Goal: Obtain resource: Obtain resource

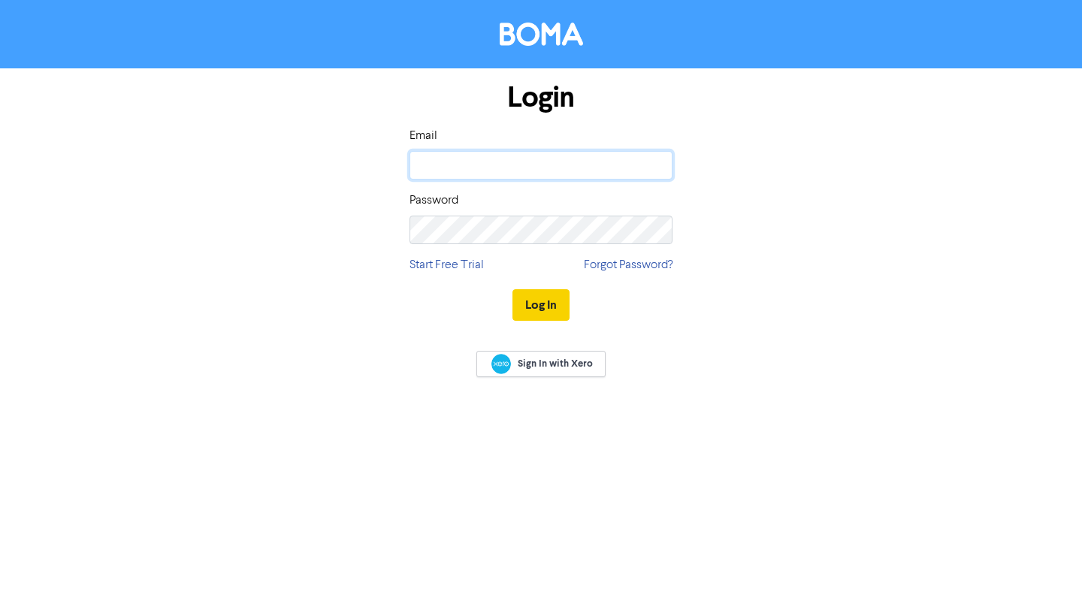
type input "[PERSON_NAME][EMAIL_ADDRESS][DOMAIN_NAME]"
click at [537, 300] on button "Log In" at bounding box center [541, 305] width 57 height 32
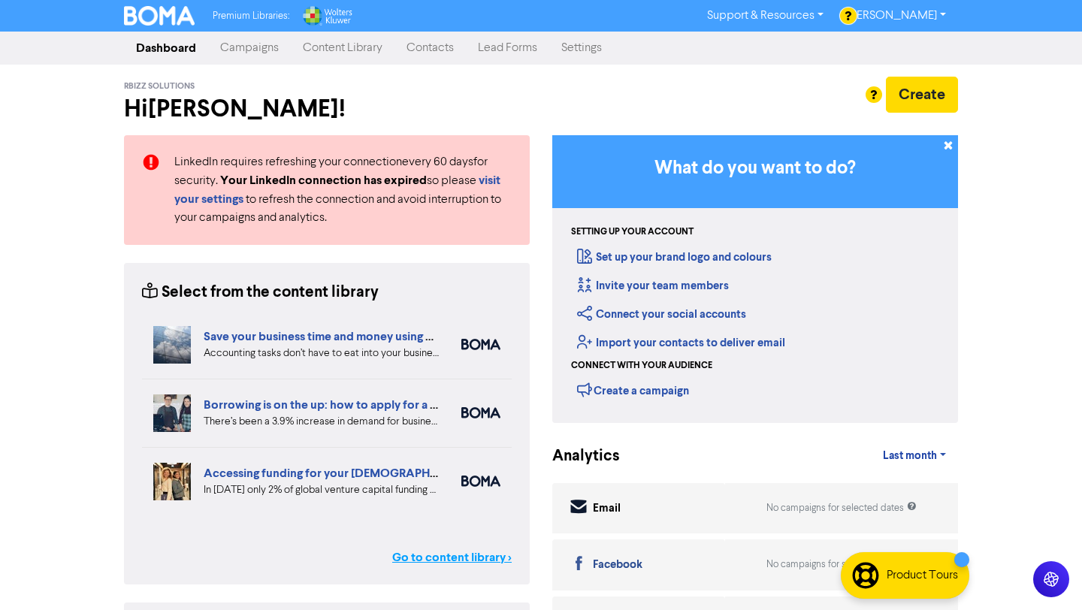
click at [458, 549] on link "Go to content library >" at bounding box center [451, 558] width 119 height 18
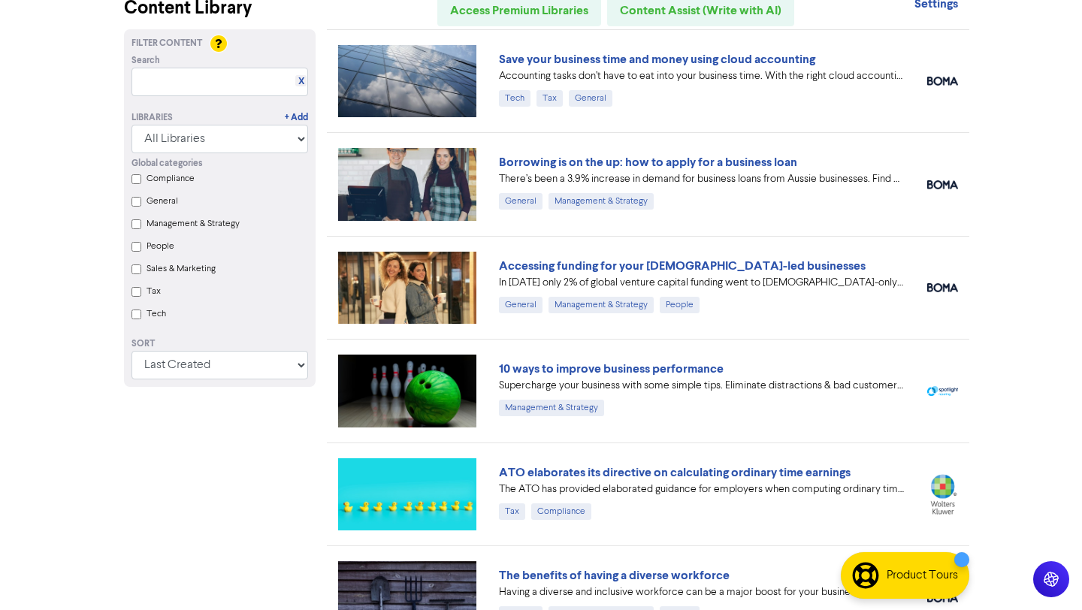
scroll to position [74, 0]
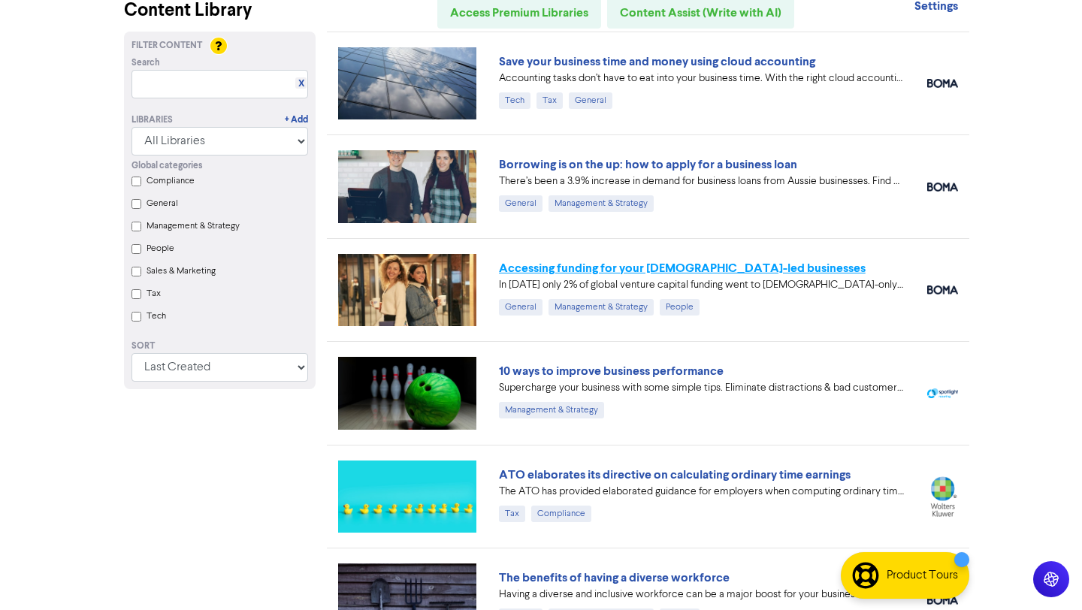
click at [560, 266] on link "Accessing funding for your [DEMOGRAPHIC_DATA]-led businesses" at bounding box center [682, 268] width 367 height 15
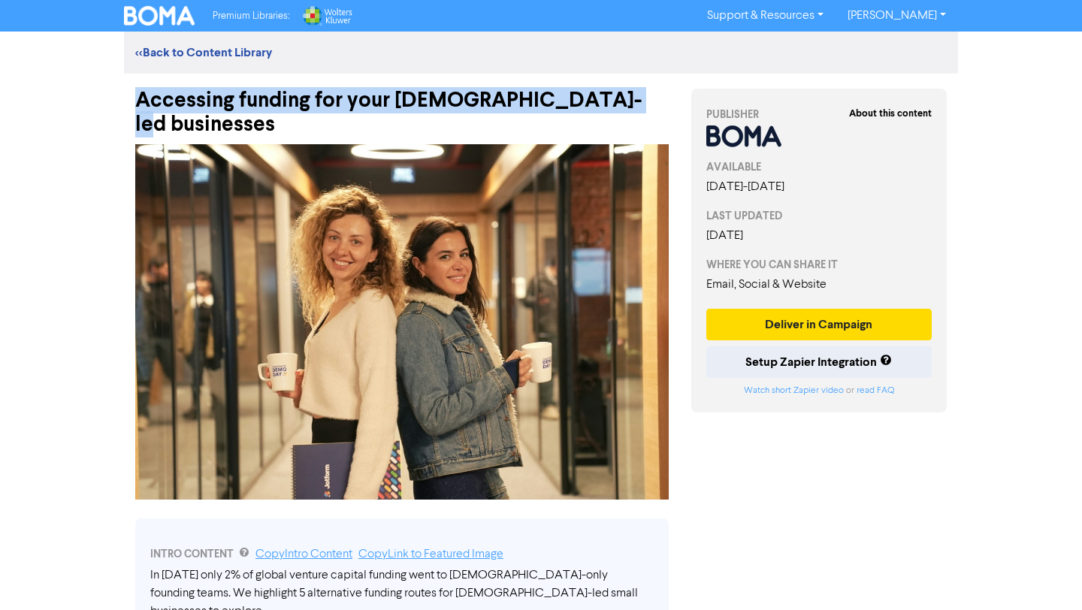
drag, startPoint x: 611, startPoint y: 103, endPoint x: 168, endPoint y: 84, distance: 443.8
click at [168, 84] on div "Accessing funding for your [DEMOGRAPHIC_DATA]-led businesses" at bounding box center [402, 105] width 534 height 63
copy div "Accessing funding for your [DEMOGRAPHIC_DATA]-led businesses"
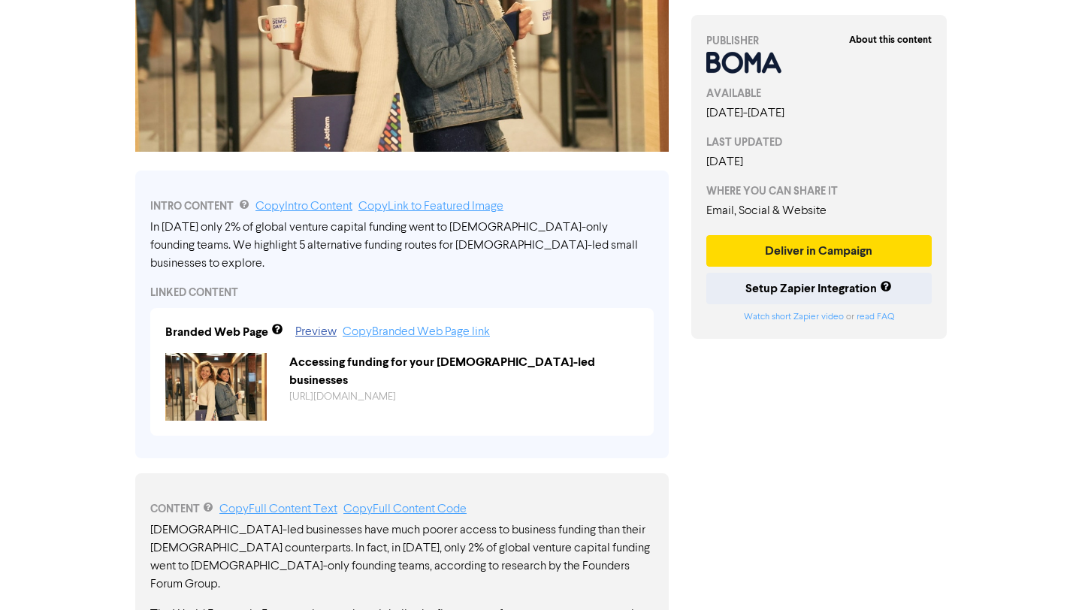
scroll to position [386, 0]
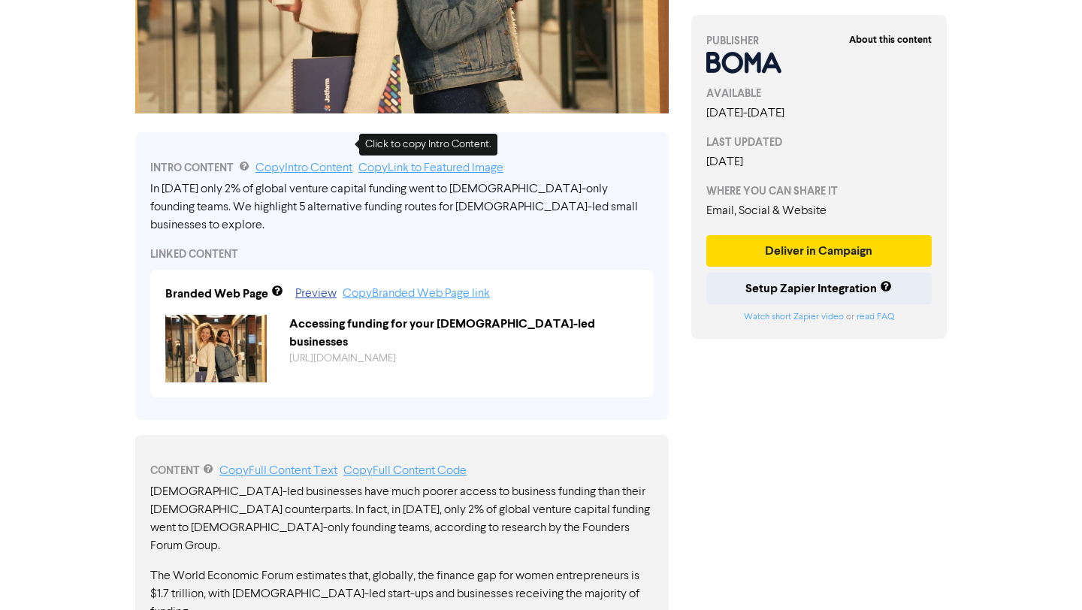
click at [310, 162] on link "Copy Intro Content" at bounding box center [304, 168] width 97 height 12
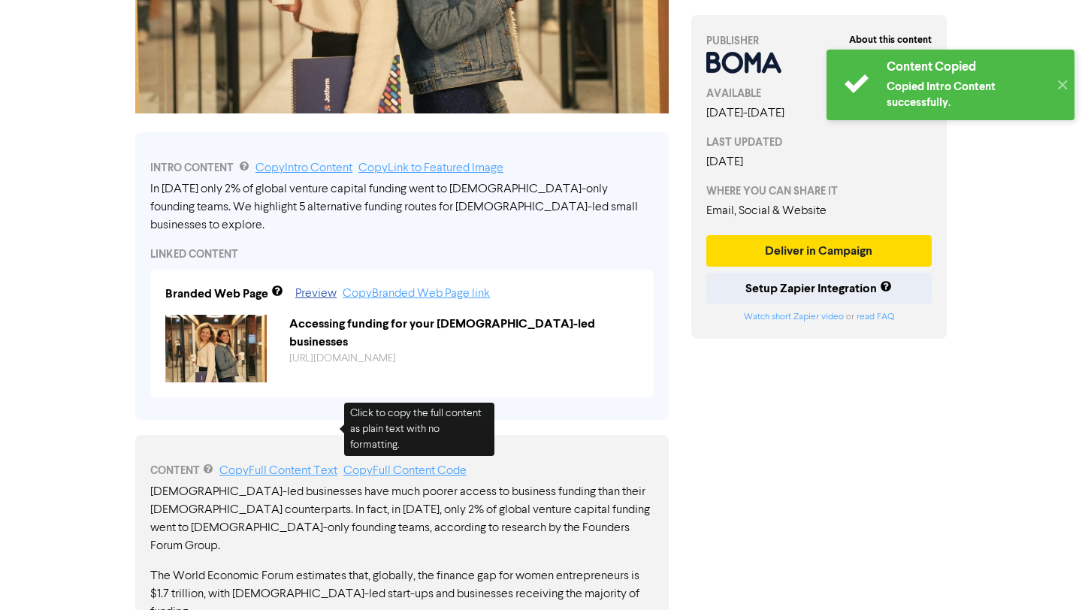
click at [272, 465] on link "Copy Full Content Text" at bounding box center [278, 471] width 118 height 12
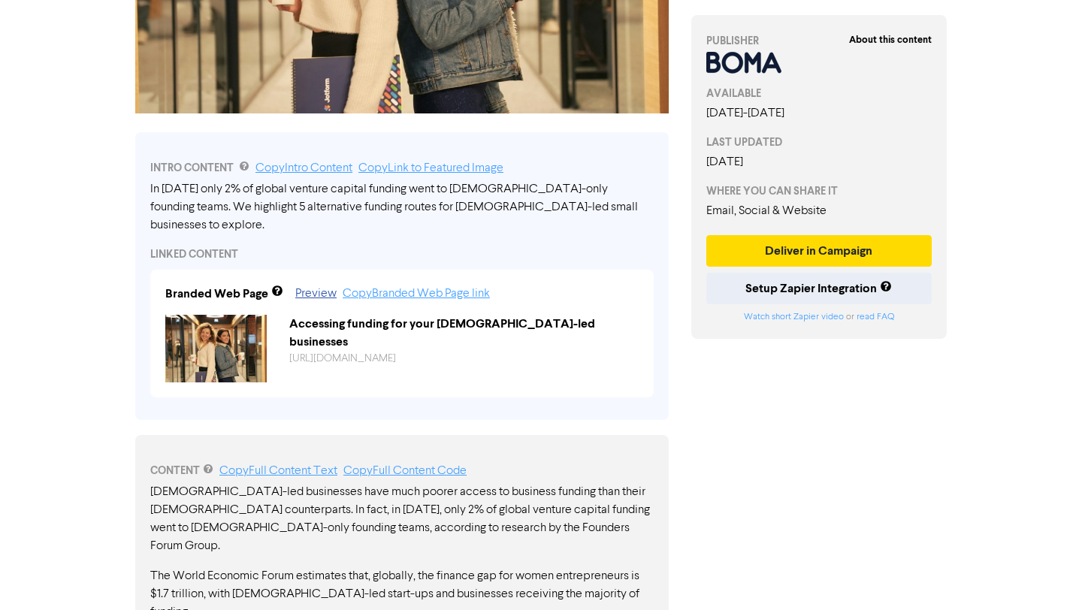
scroll to position [0, 0]
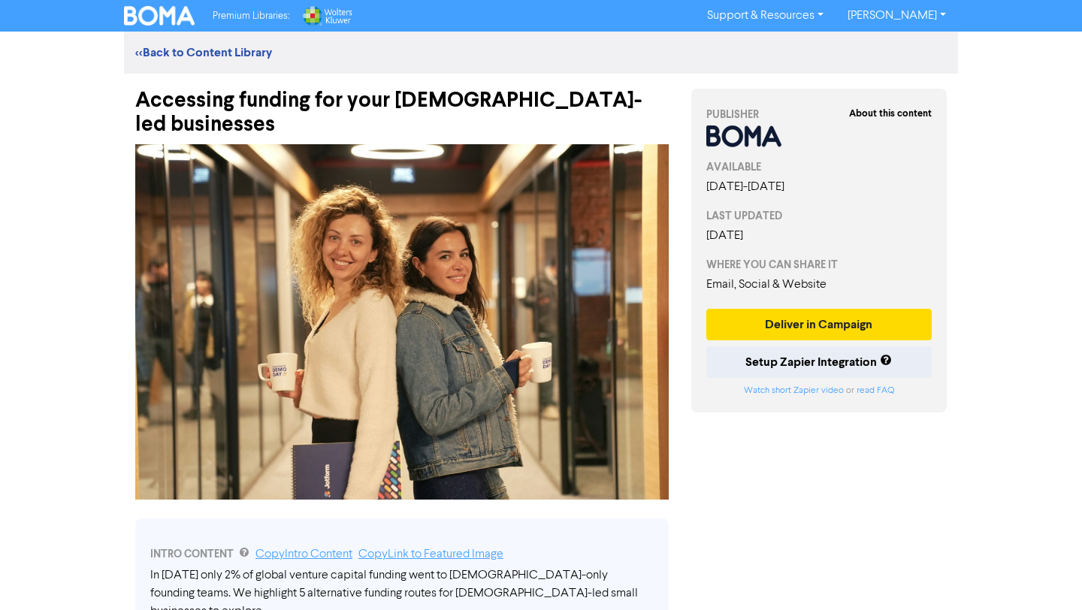
drag, startPoint x: 605, startPoint y: 101, endPoint x: 144, endPoint y: 60, distance: 463.2
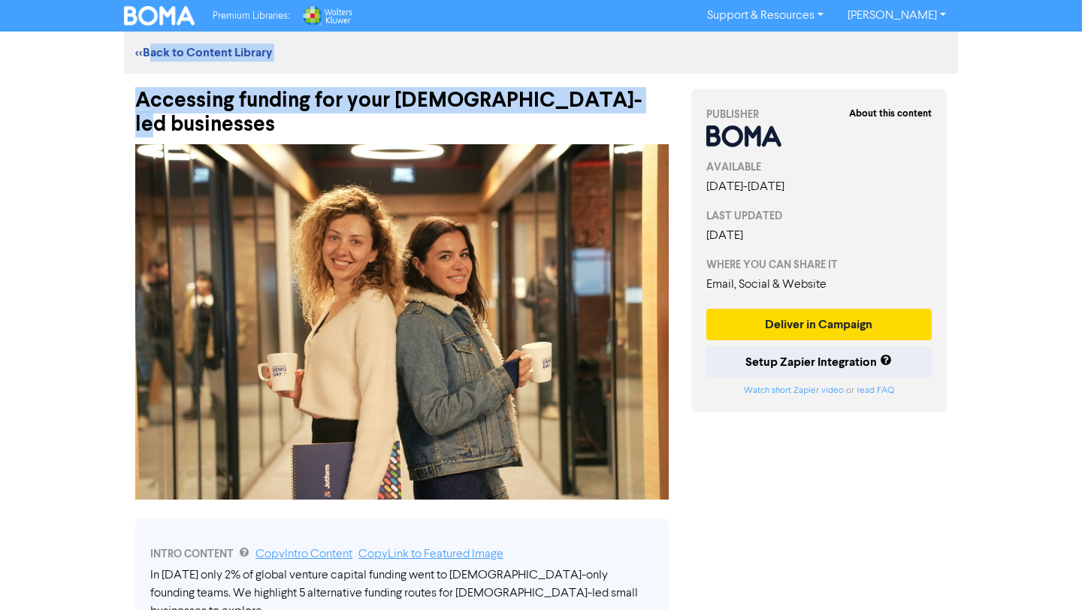
copy div "Back to Content Library Accessing funding for your [DEMOGRAPHIC_DATA]-led busin…"
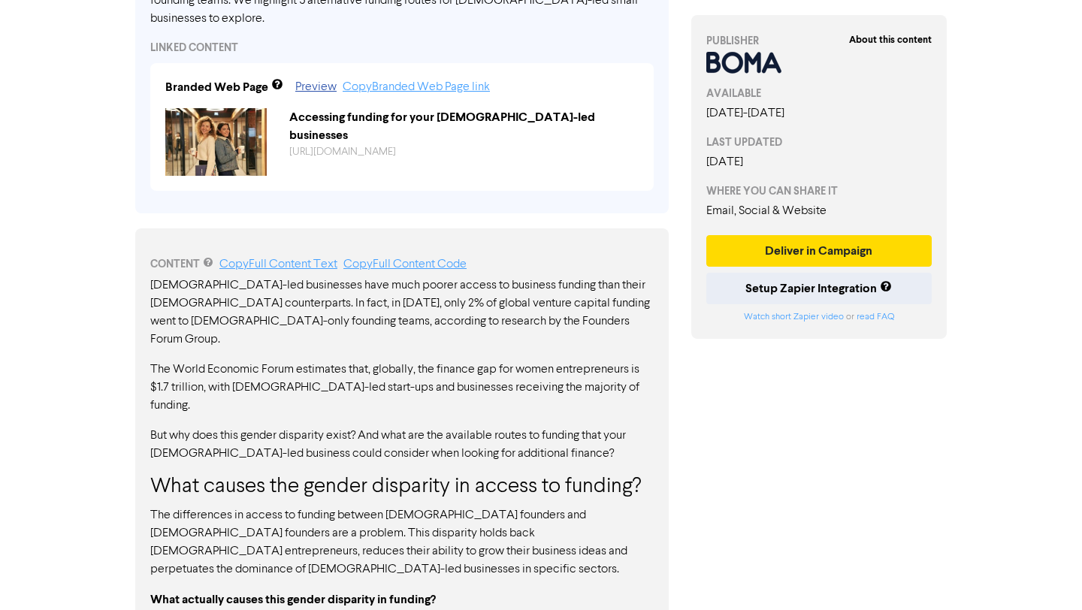
scroll to position [614, 0]
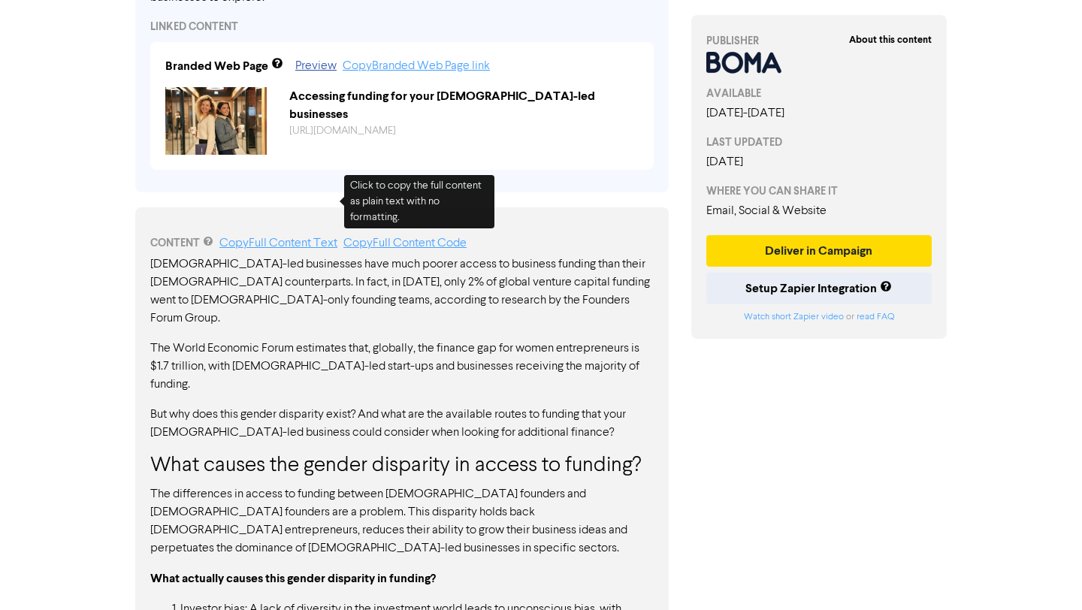
click at [313, 237] on link "Copy Full Content Text" at bounding box center [278, 243] width 118 height 12
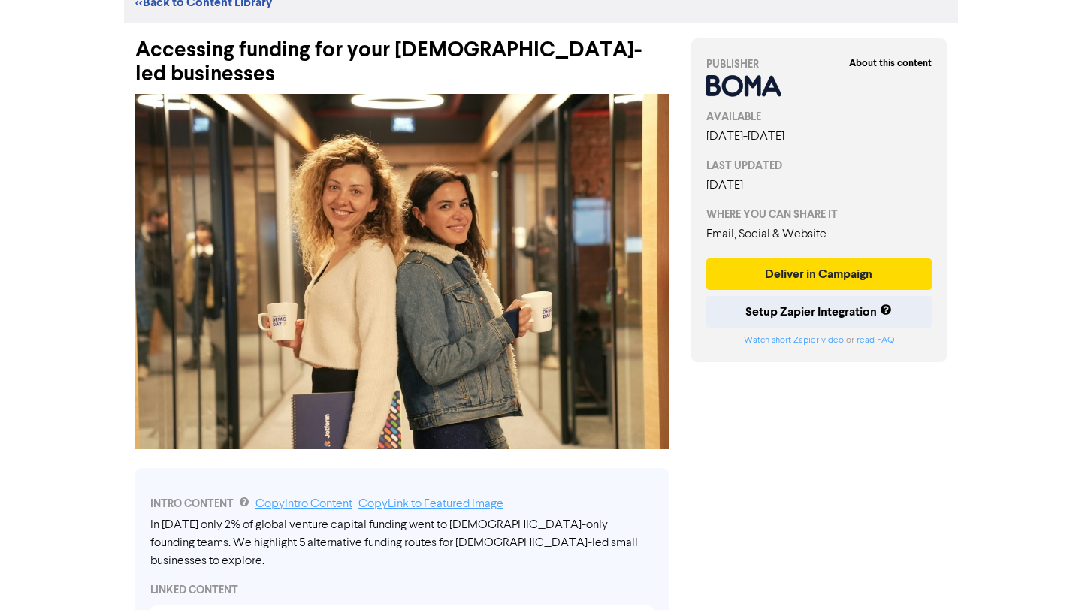
scroll to position [0, 0]
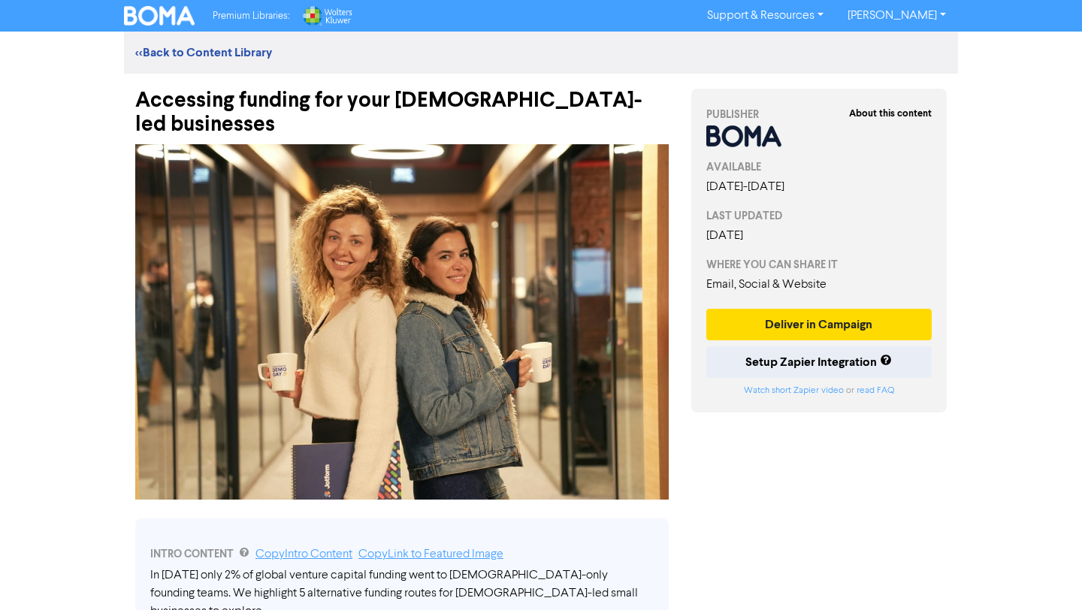
drag, startPoint x: 608, startPoint y: 98, endPoint x: 71, endPoint y: 68, distance: 538.2
click at [71, 68] on div "Premium Libraries: Support & Resources Video Tutorials FAQ & Guides Marketing E…" at bounding box center [541, 305] width 1082 height 610
copy div "Accessing funding for your [DEMOGRAPHIC_DATA]-led businesses"
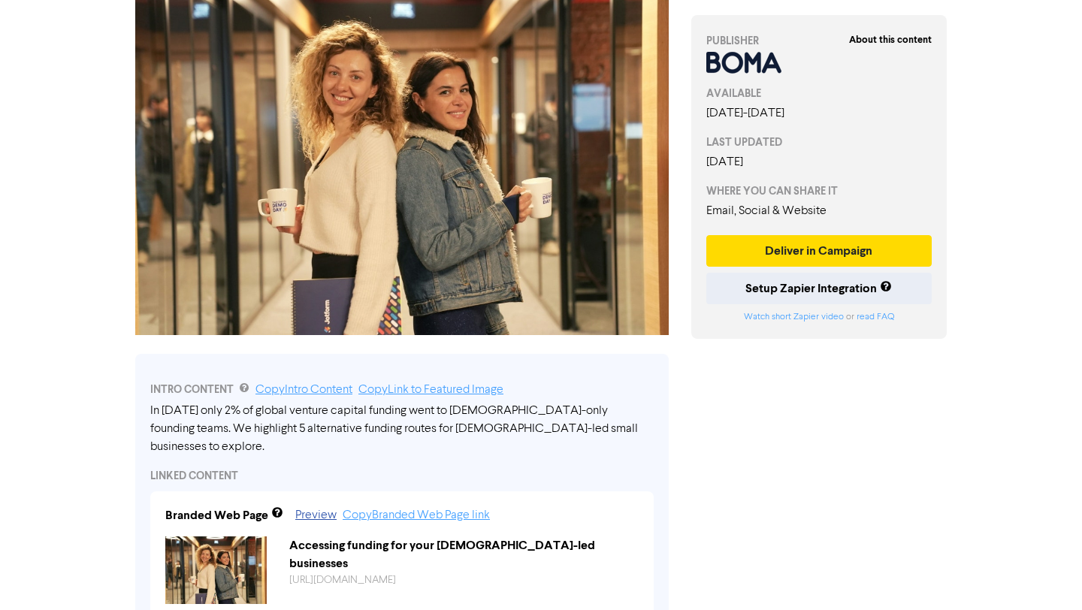
scroll to position [197, 0]
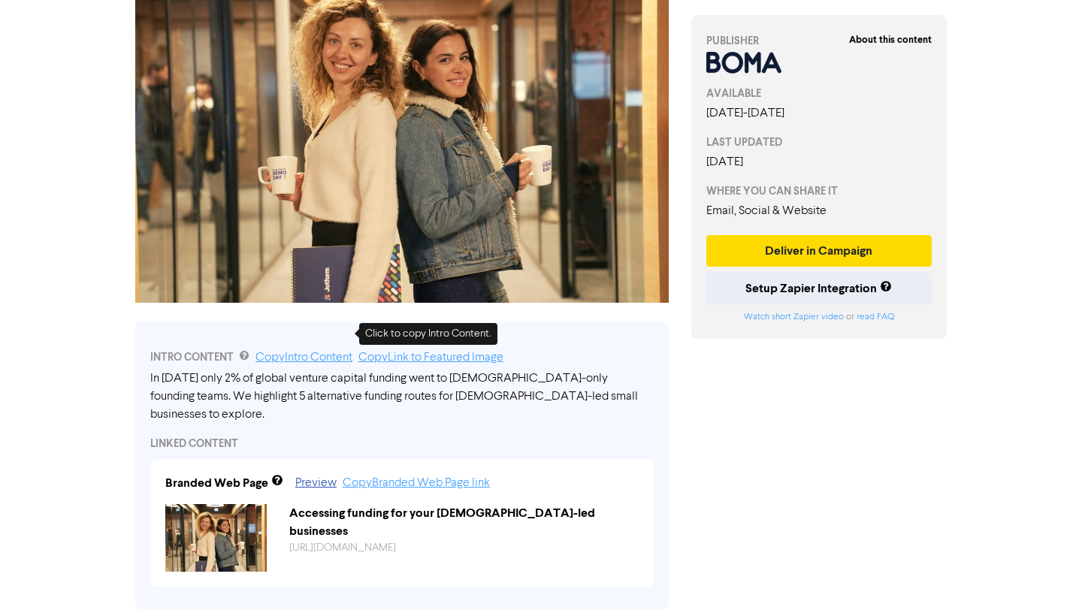
click at [304, 352] on link "Copy Intro Content" at bounding box center [304, 358] width 97 height 12
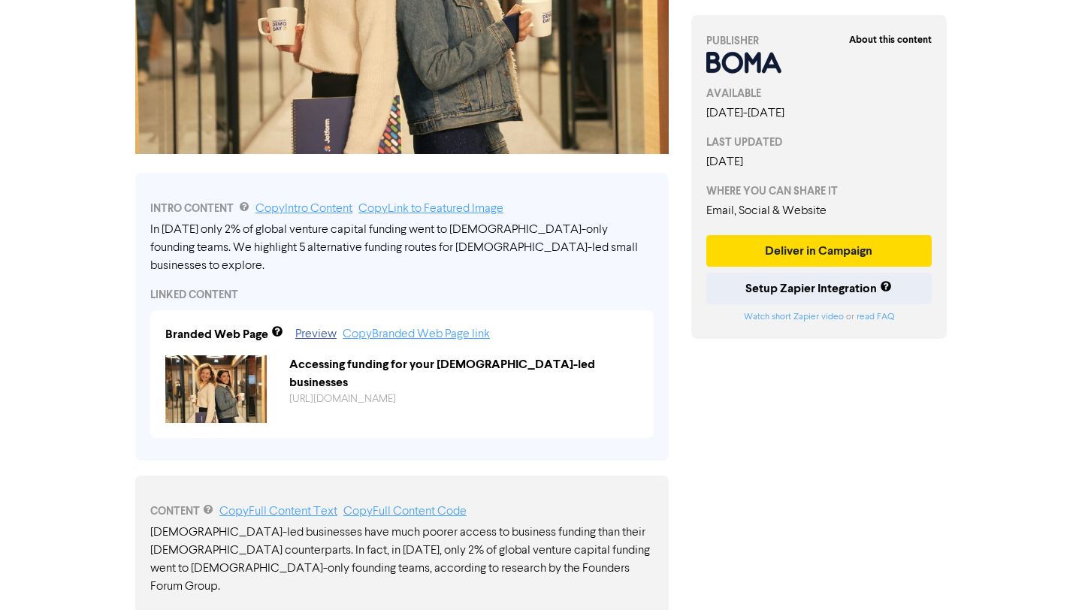
scroll to position [513, 0]
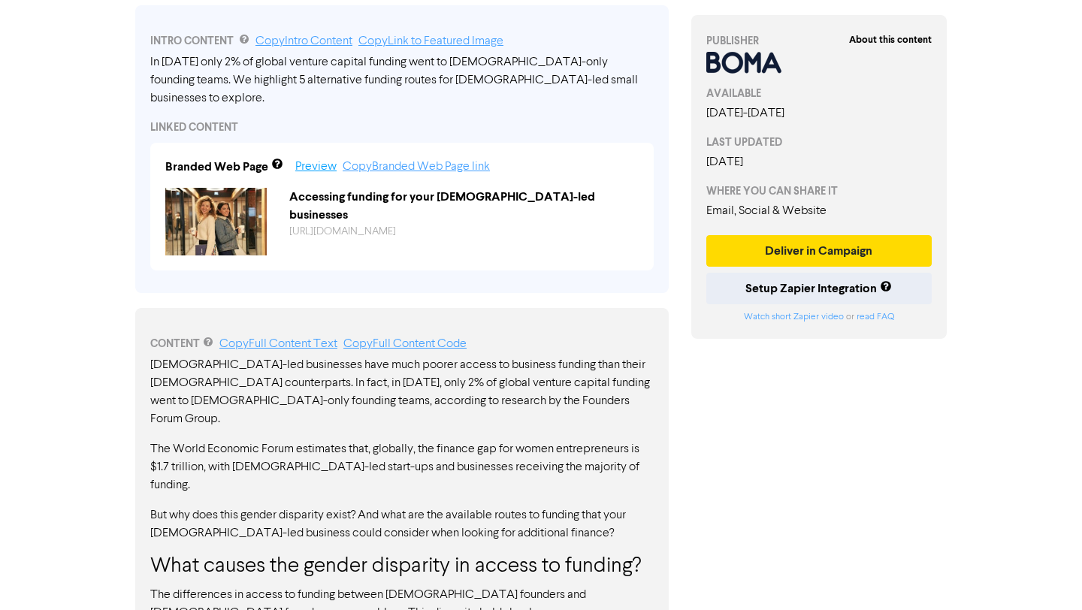
click at [318, 161] on link "Preview" at bounding box center [315, 167] width 41 height 12
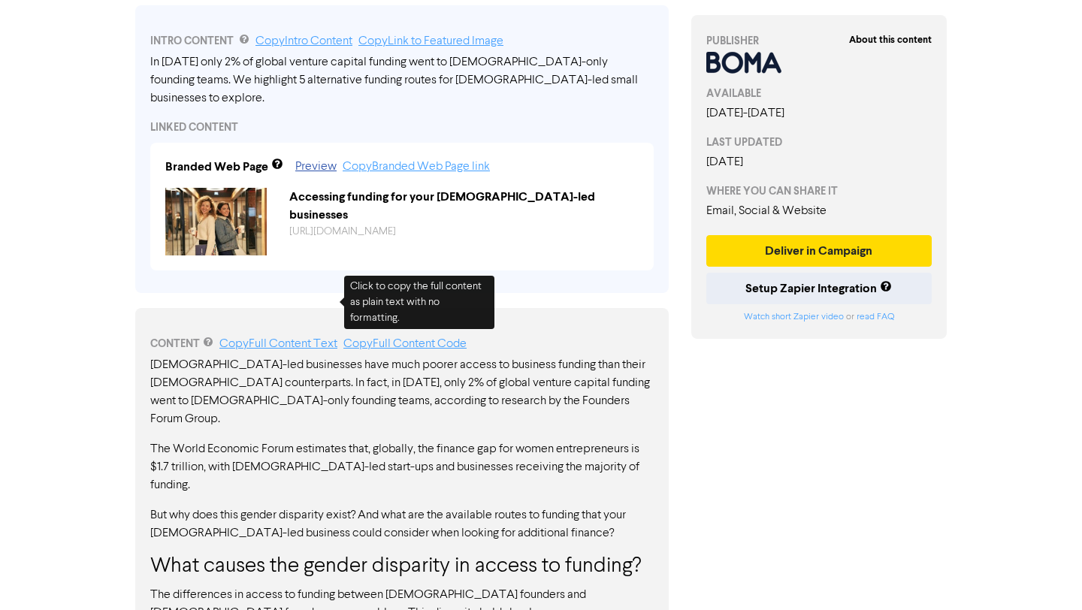
scroll to position [0, 0]
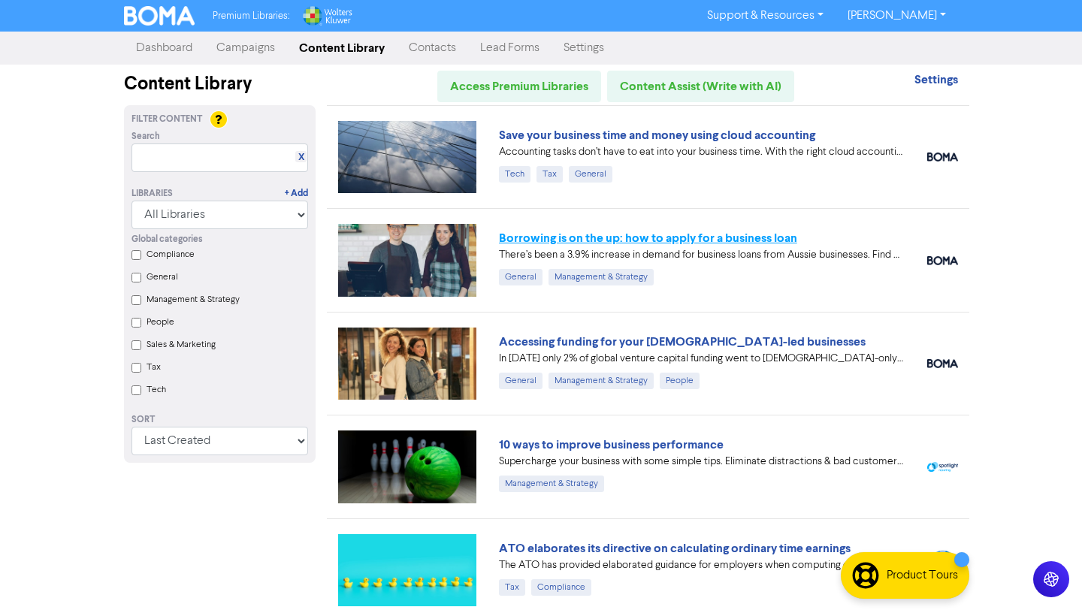
click at [577, 237] on link "Borrowing is on the up: how to apply for a business loan" at bounding box center [648, 238] width 298 height 15
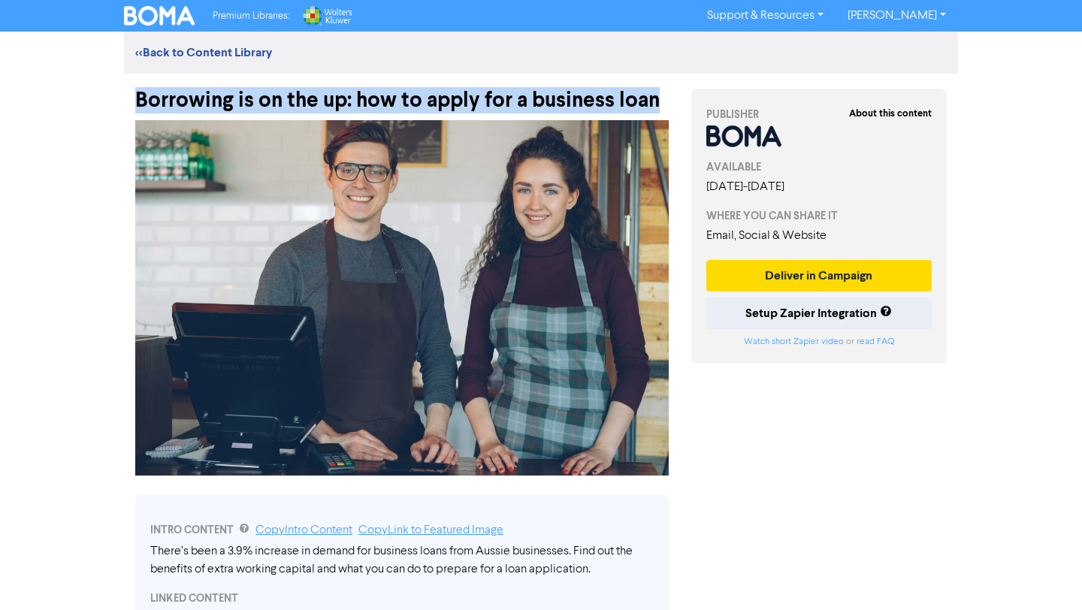
drag, startPoint x: 132, startPoint y: 92, endPoint x: 655, endPoint y: 102, distance: 523.2
click at [655, 102] on div "Borrowing is on the up: how to apply for a business loan" at bounding box center [402, 93] width 556 height 39
copy div "Borrowing is on the up: how to apply for a business loan"
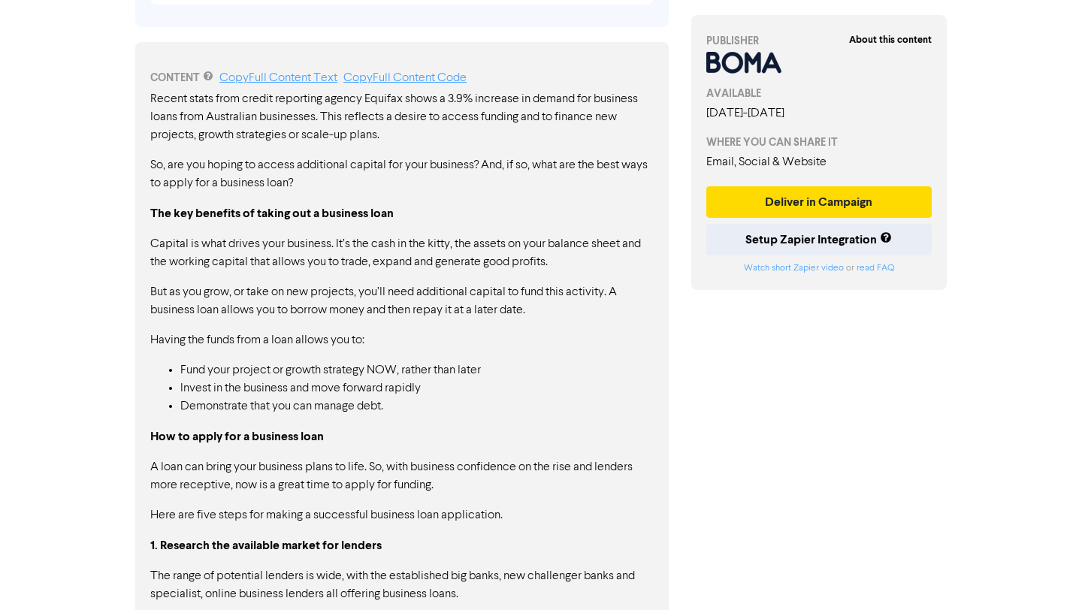
scroll to position [606, 0]
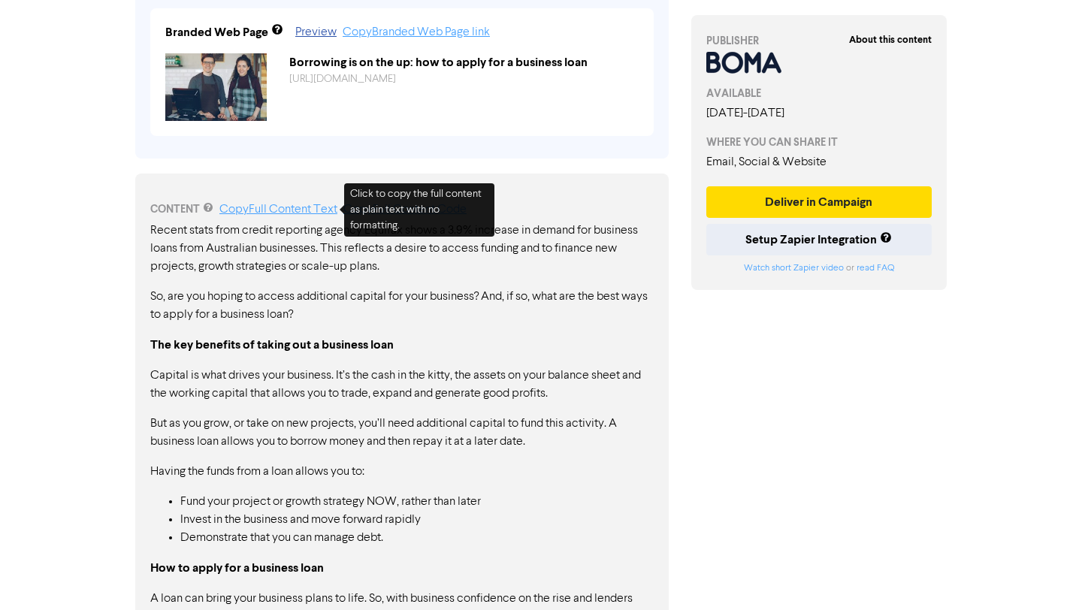
click at [304, 206] on link "Copy Full Content Text" at bounding box center [278, 210] width 118 height 12
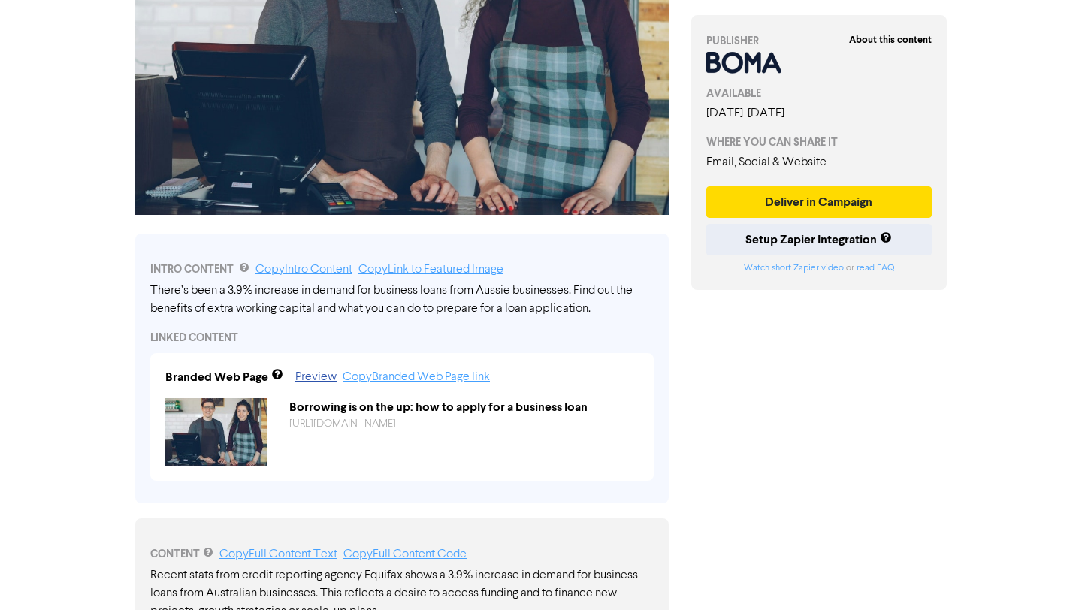
scroll to position [0, 0]
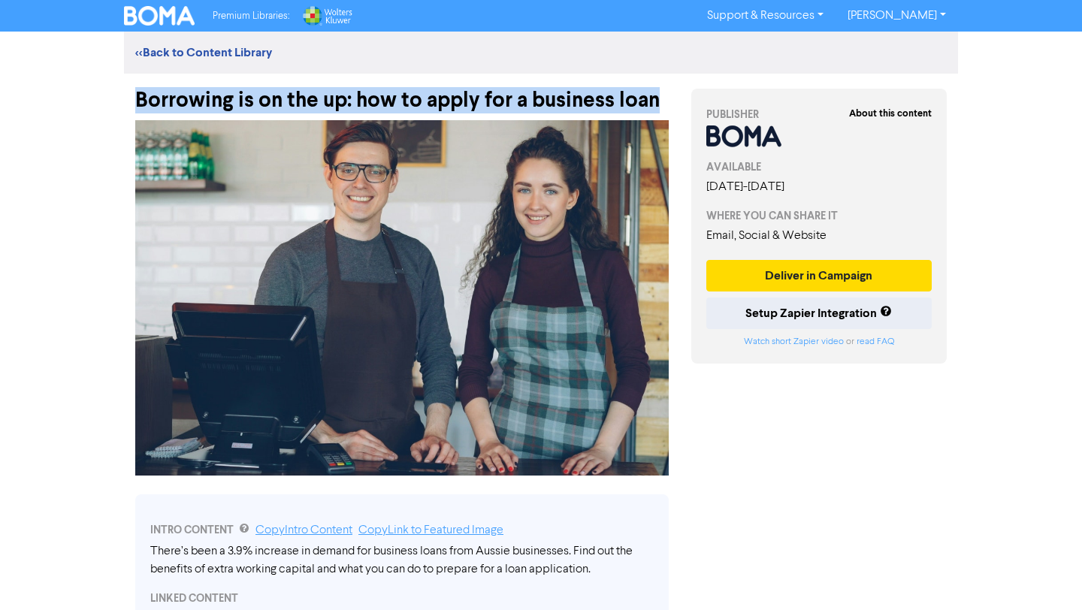
drag, startPoint x: 659, startPoint y: 101, endPoint x: 198, endPoint y: 74, distance: 462.2
click at [198, 74] on div "Borrowing is on the up: how to apply for a business loan" at bounding box center [402, 93] width 534 height 39
copy div "Borrowing is on the up: how to apply for a business loan"
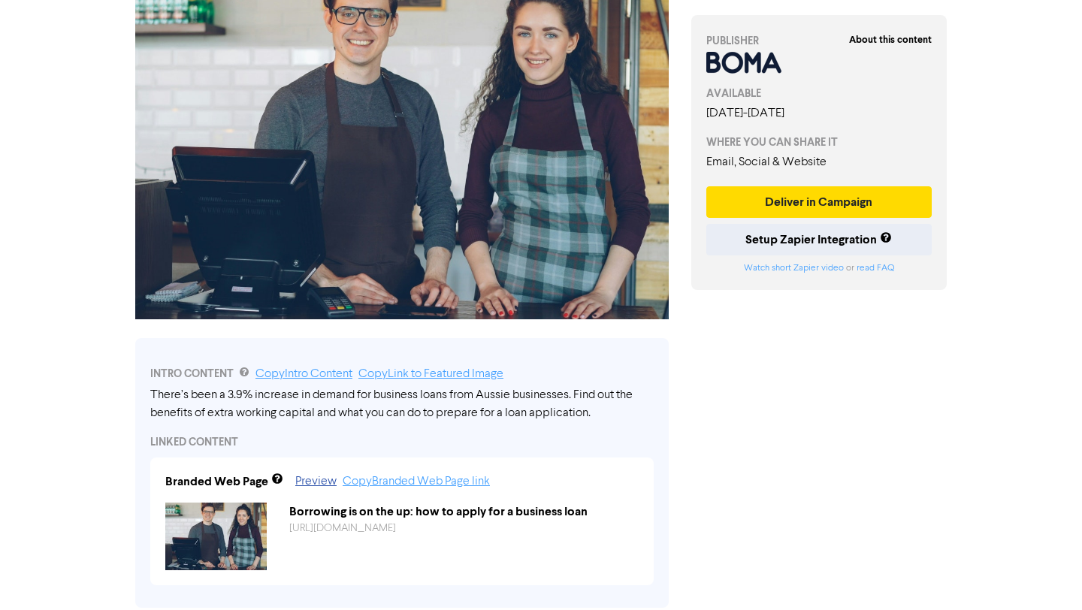
scroll to position [217, 0]
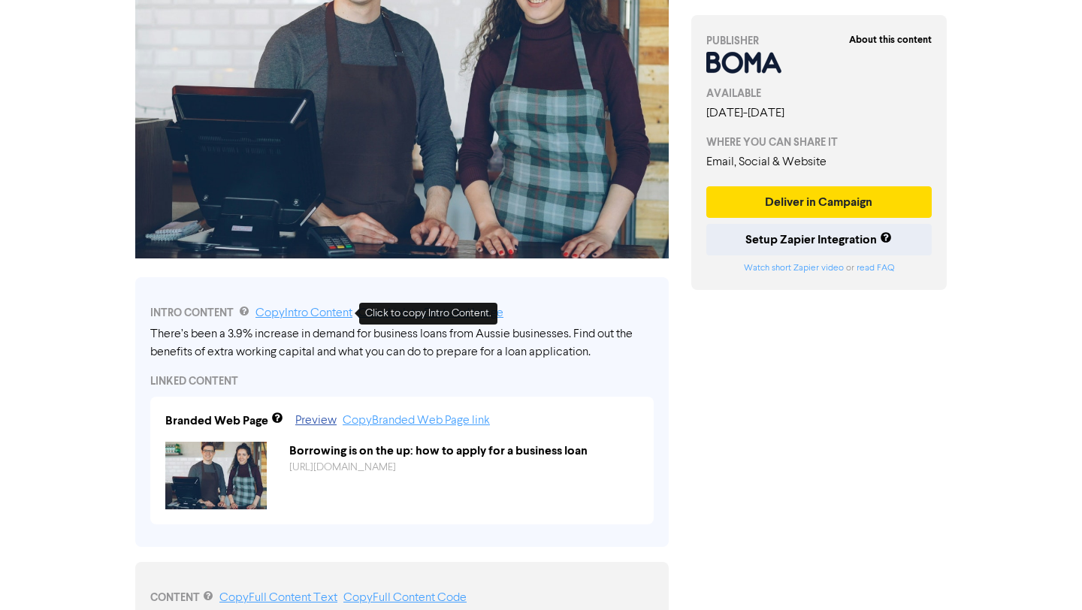
click at [316, 310] on link "Copy Intro Content" at bounding box center [304, 313] width 97 height 12
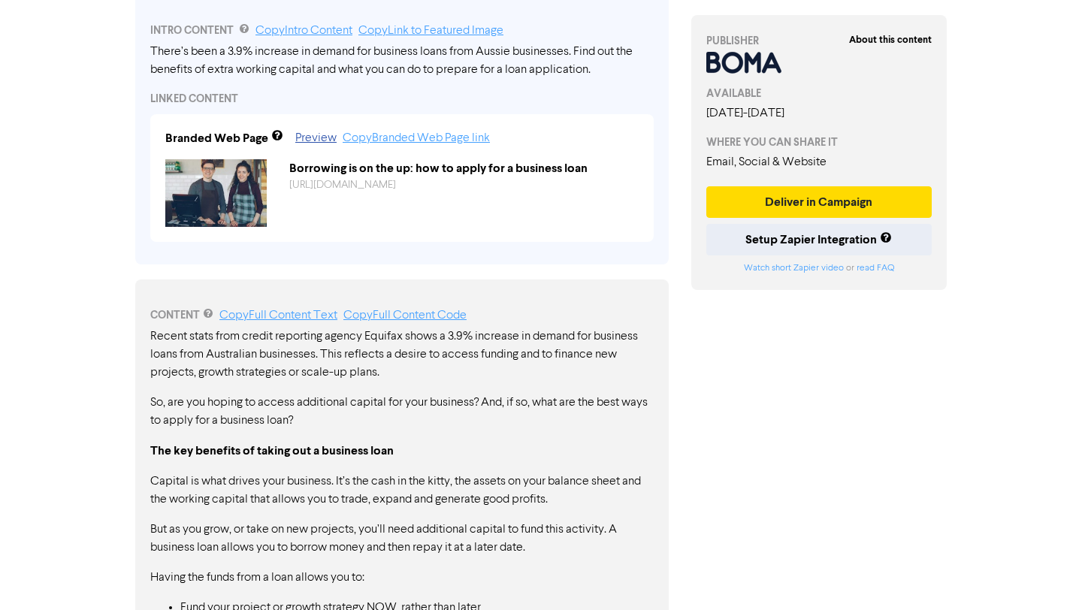
scroll to position [642, 0]
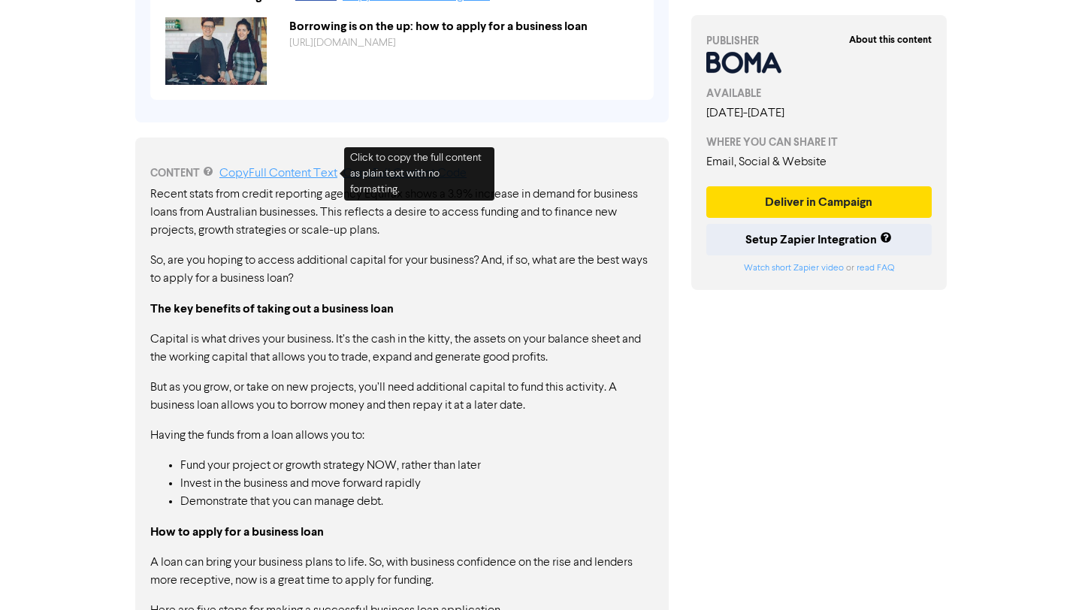
click at [274, 169] on link "Copy Full Content Text" at bounding box center [278, 174] width 118 height 12
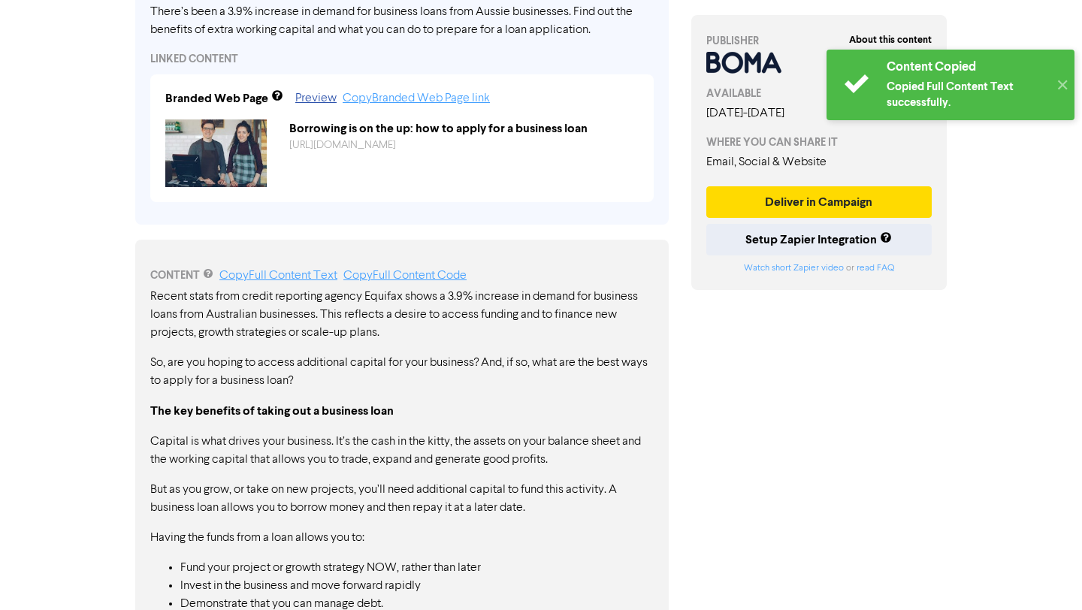
scroll to position [482, 0]
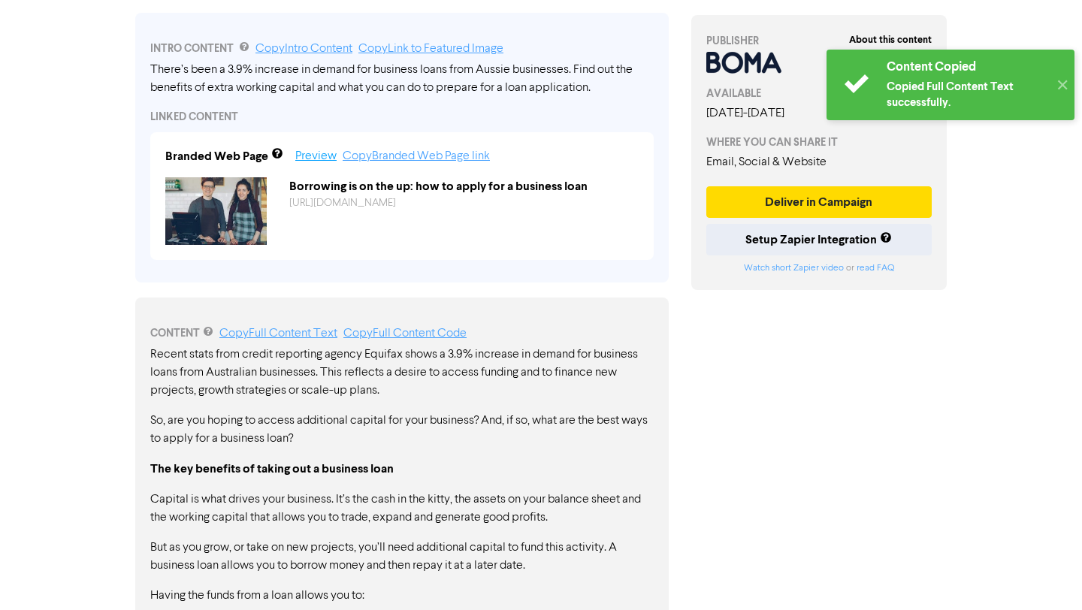
click at [316, 152] on link "Preview" at bounding box center [315, 156] width 41 height 12
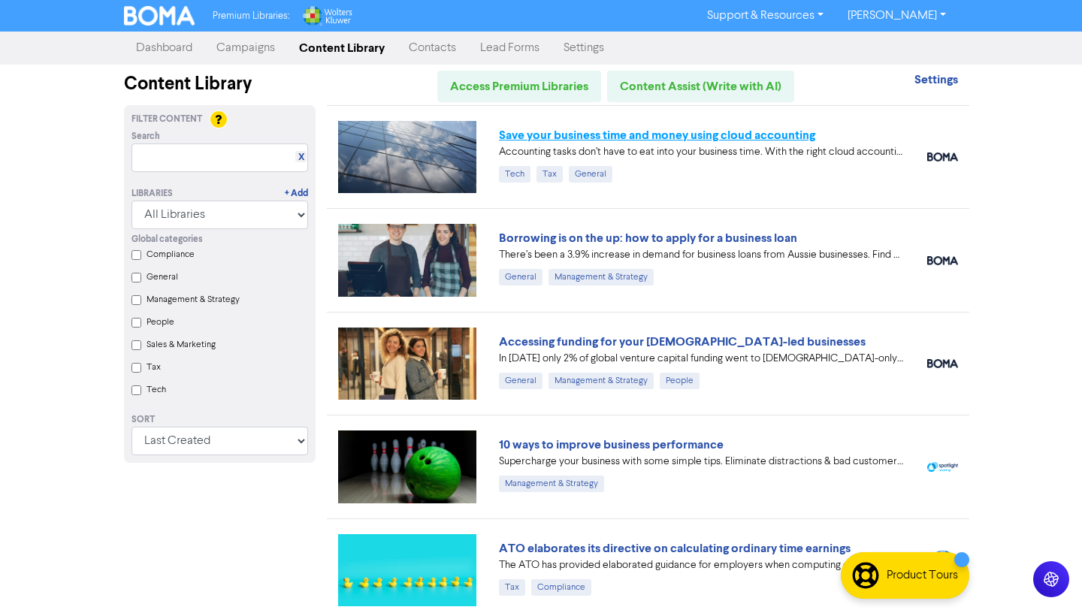
click at [576, 128] on link "Save your business time and money using cloud accounting" at bounding box center [657, 135] width 316 height 15
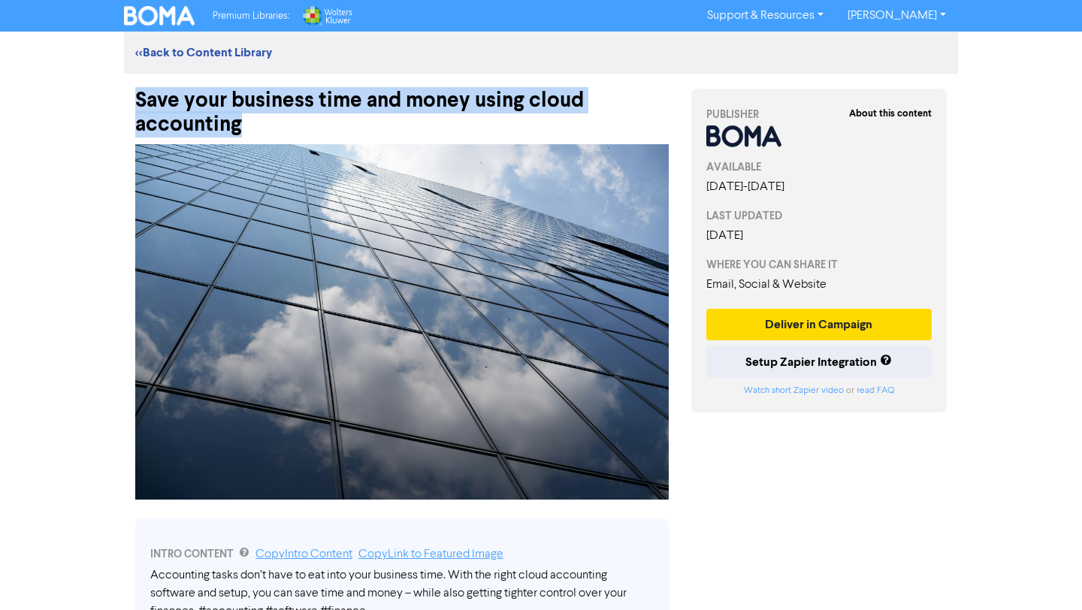
drag, startPoint x: 255, startPoint y: 125, endPoint x: 138, endPoint y: 97, distance: 119.8
click at [138, 97] on div "Save your business time and money using cloud accounting" at bounding box center [402, 105] width 534 height 63
copy div "Save your business time and money using cloud accounting"
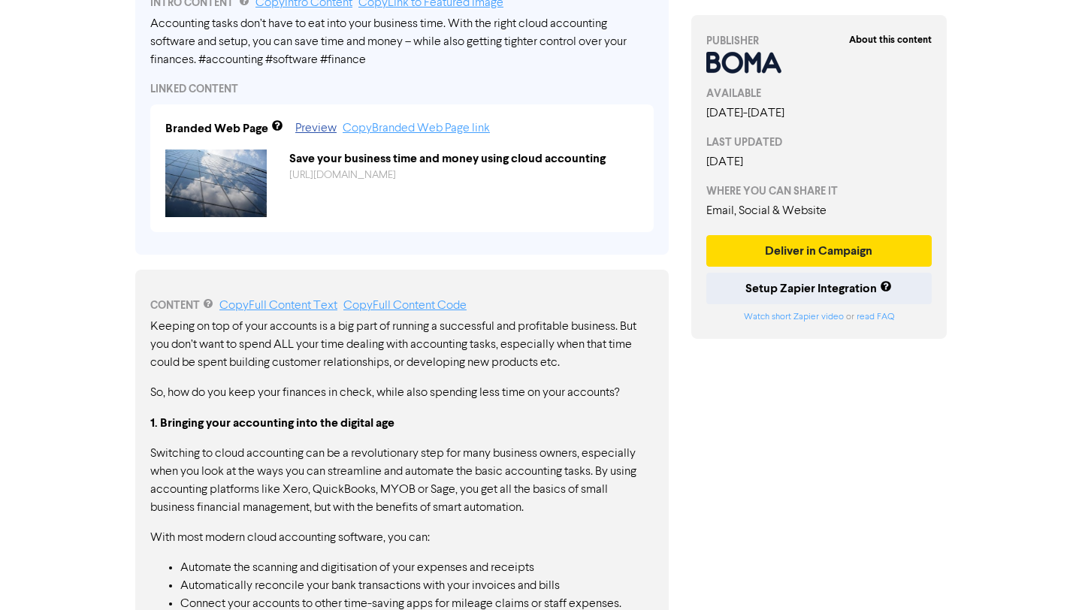
scroll to position [573, 0]
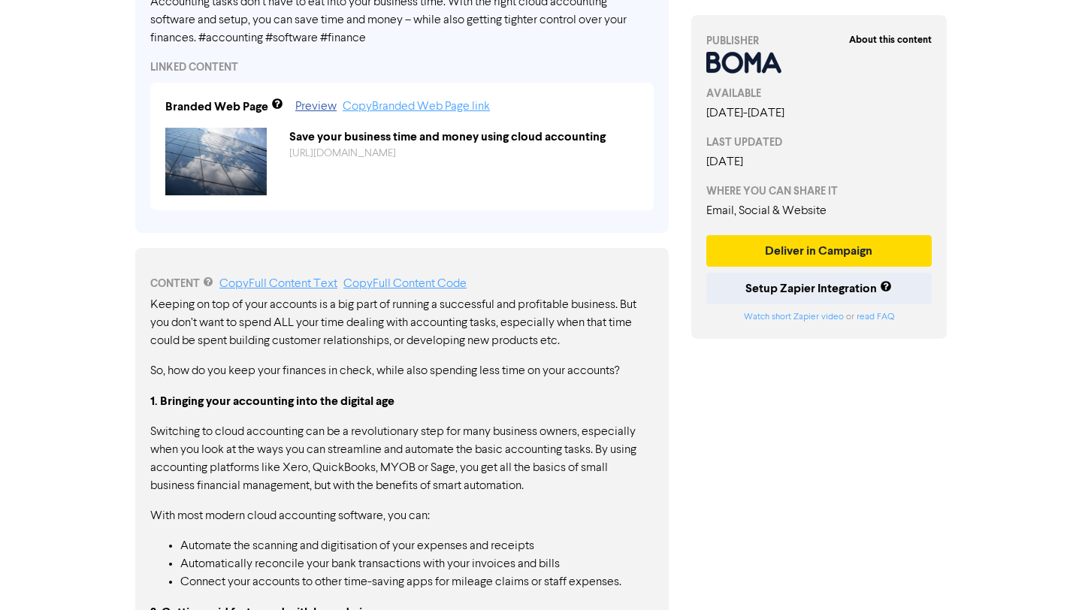
click at [304, 276] on div "CONTENT Copy Full Content Text Copy Full Content Code" at bounding box center [402, 284] width 504 height 18
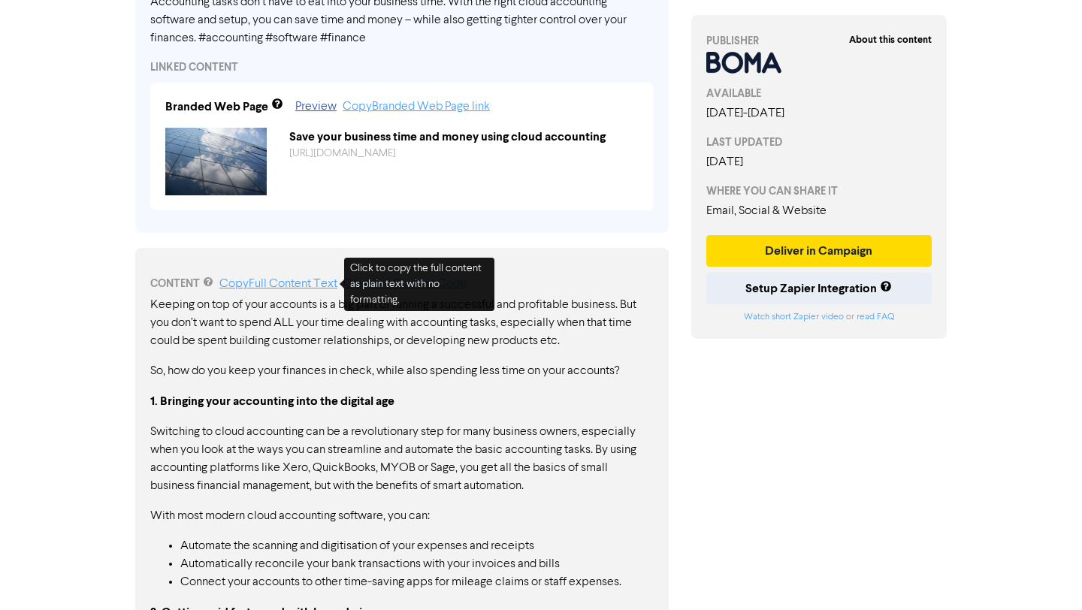
click at [307, 285] on link "Copy Full Content Text" at bounding box center [278, 284] width 118 height 12
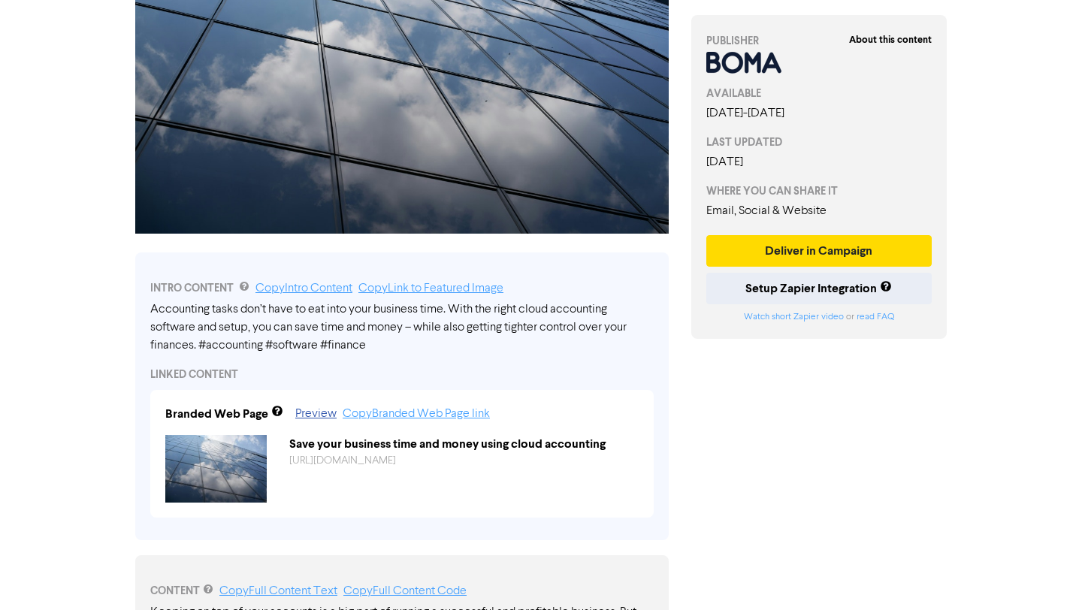
scroll to position [0, 0]
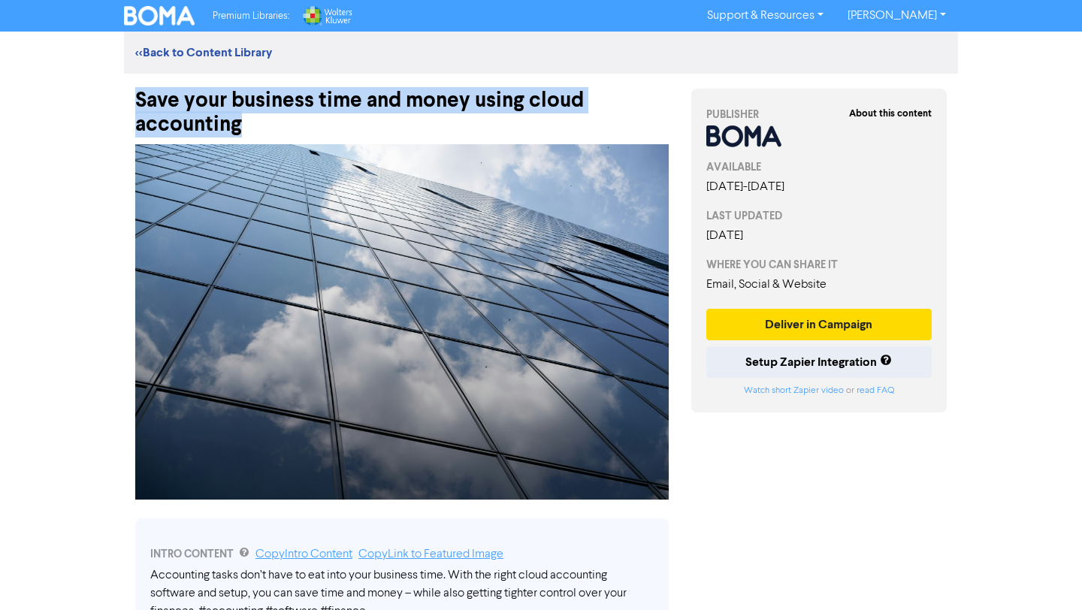
drag, startPoint x: 263, startPoint y: 124, endPoint x: 135, endPoint y: 99, distance: 130.1
click at [135, 99] on div "Save your business time and money using cloud accounting" at bounding box center [402, 105] width 534 height 63
copy div "Save your business time and money using cloud accounting"
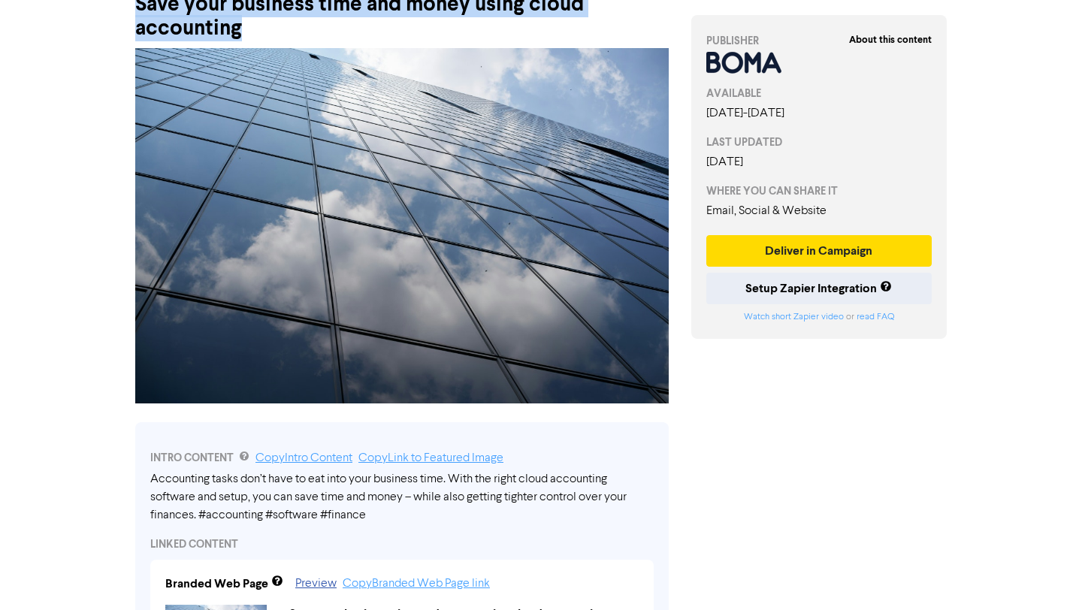
scroll to position [116, 0]
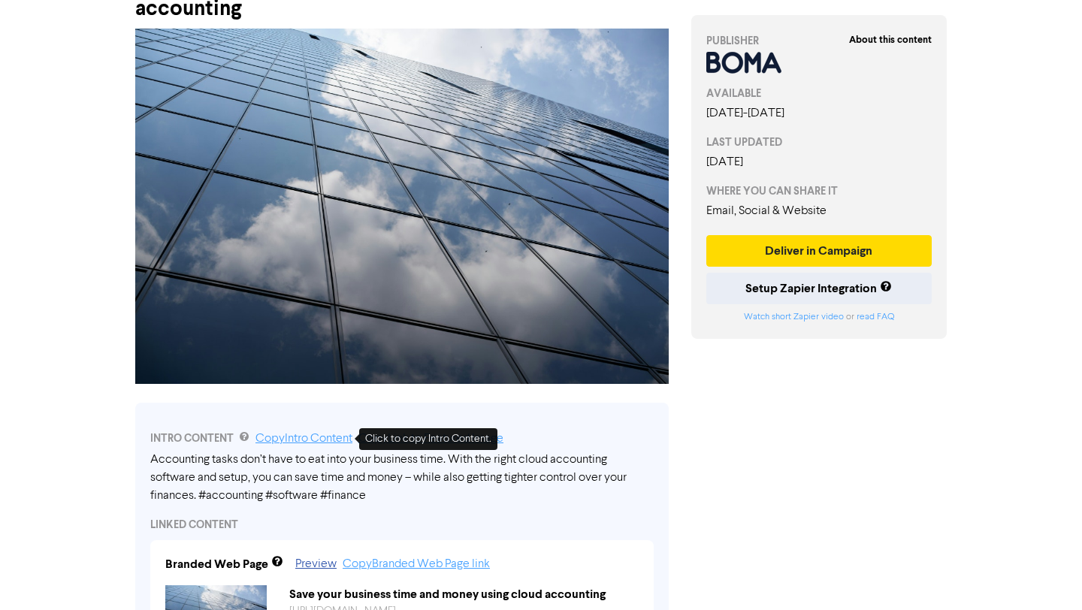
click at [332, 436] on link "Copy Intro Content" at bounding box center [304, 439] width 97 height 12
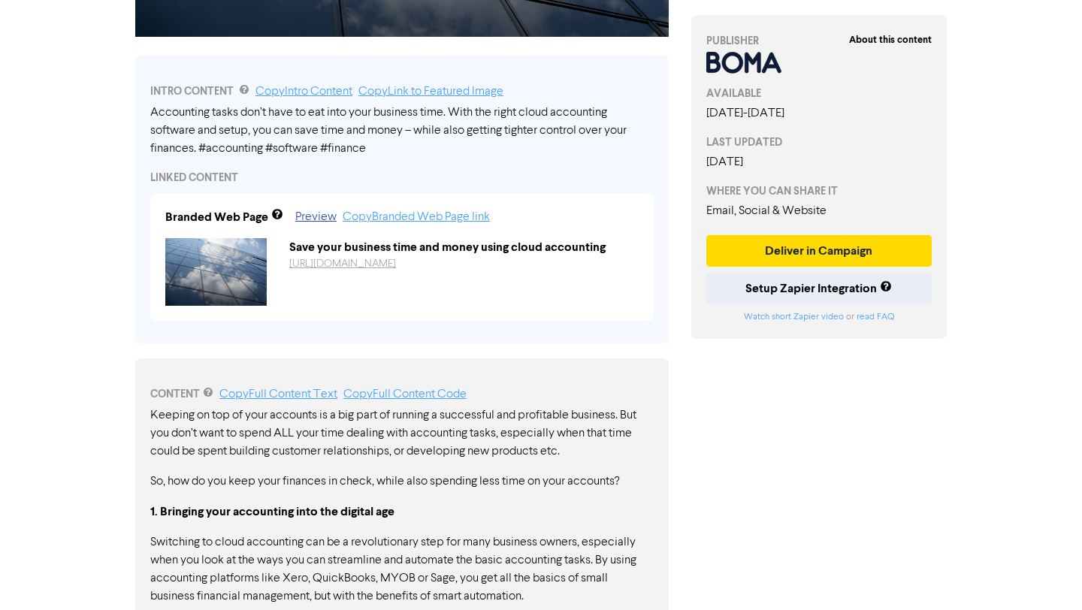
scroll to position [519, 0]
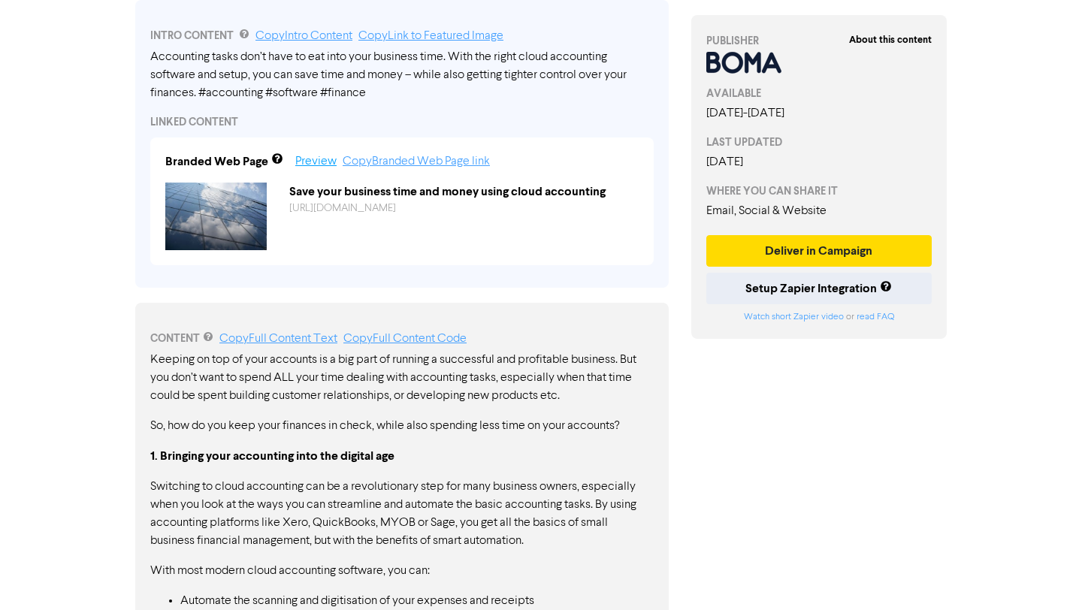
click at [318, 160] on link "Preview" at bounding box center [315, 162] width 41 height 12
